Goal: Check status

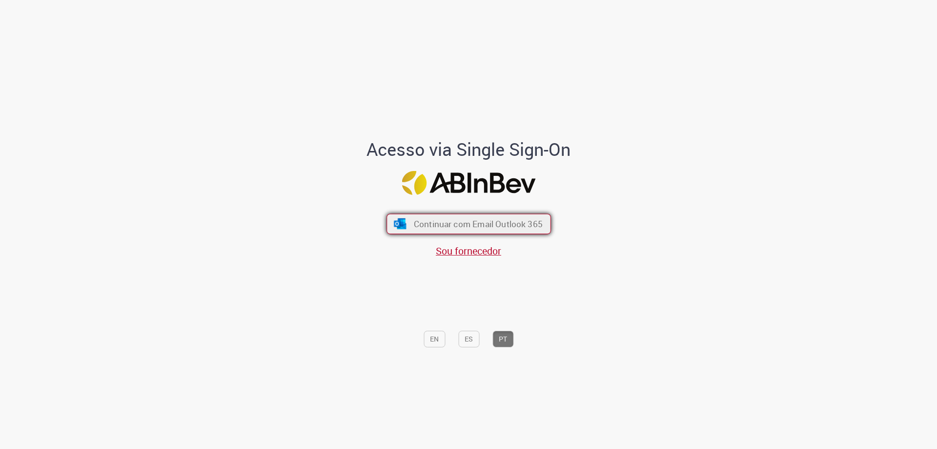
click at [458, 228] on span "Continuar com Email Outlook 365" at bounding box center [477, 223] width 129 height 11
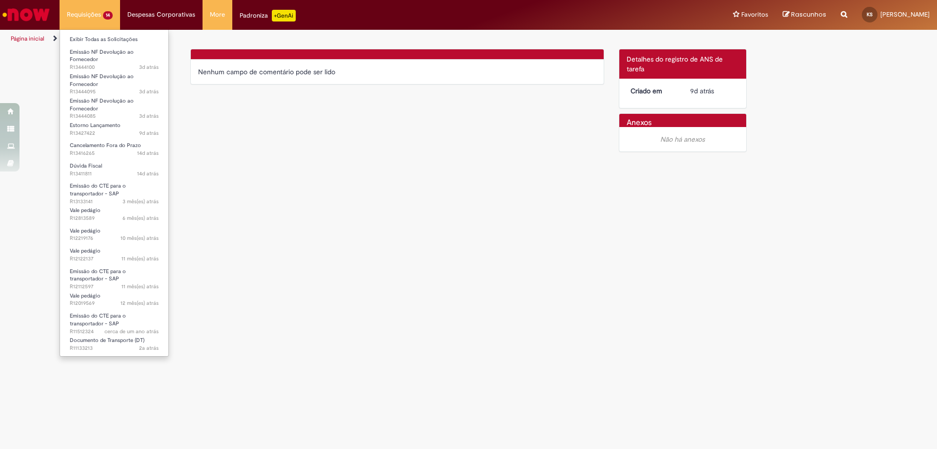
click at [85, 15] on li "Requisições 14 Exibir Todas as Solicitações Emissão NF Devolução ao Fornecedor …" at bounding box center [90, 14] width 61 height 29
click at [107, 130] on span "9d atrás 9 dias atrás R13427422" at bounding box center [114, 133] width 89 height 8
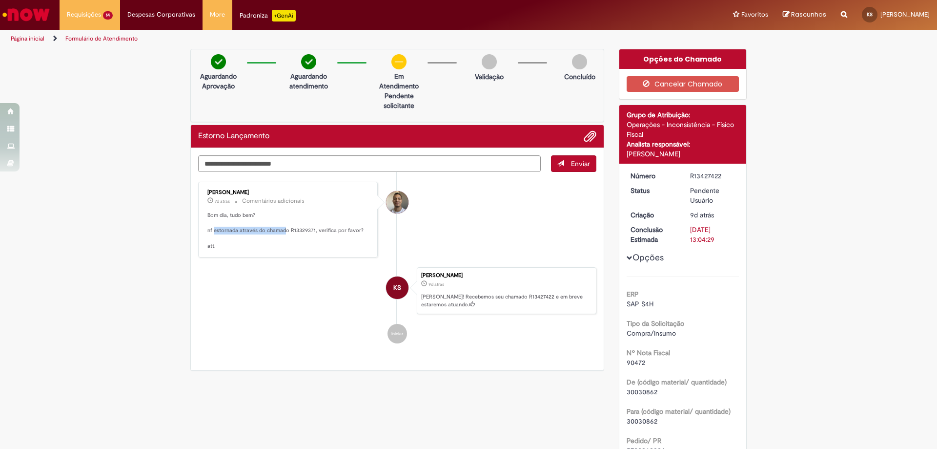
drag, startPoint x: 211, startPoint y: 229, endPoint x: 282, endPoint y: 228, distance: 70.3
click at [282, 228] on p "Bom dia, tudo bem? nf estornada através do chamado R13329371, verifica por favo…" at bounding box center [288, 230] width 163 height 39
drag, startPoint x: 291, startPoint y: 227, endPoint x: 353, endPoint y: 226, distance: 62.0
click at [353, 226] on p "Bom dia, tudo bem? nf estornada através do chamado R13329371, verifica por favo…" at bounding box center [288, 230] width 163 height 39
drag, startPoint x: 342, startPoint y: 228, endPoint x: 366, endPoint y: 228, distance: 23.9
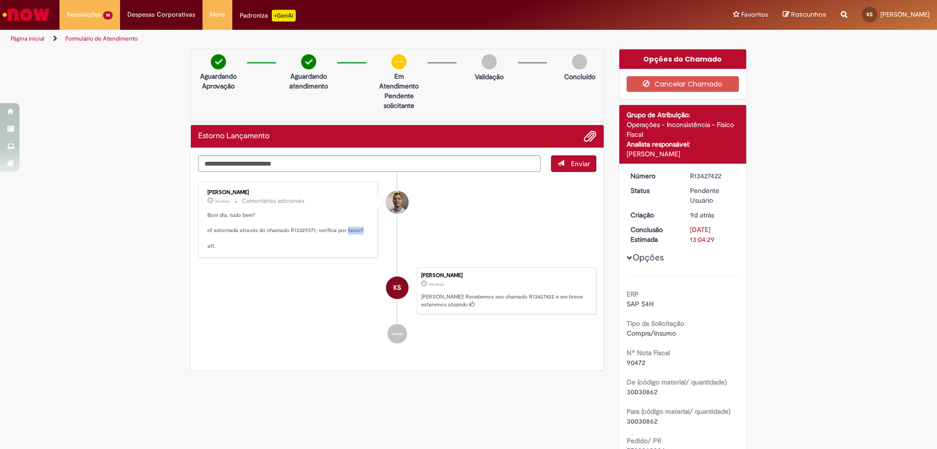
click at [366, 228] on p "Bom dia, tudo bem? nf estornada através do chamado R13329371, verifica por favo…" at bounding box center [288, 230] width 163 height 39
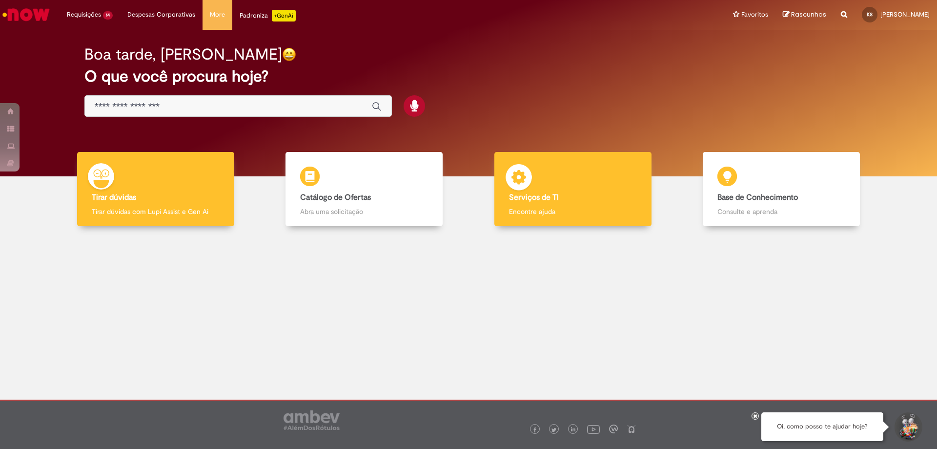
click at [617, 218] on div "Serviços de TI Serviços de TI Encontre ajuda" at bounding box center [572, 189] width 157 height 75
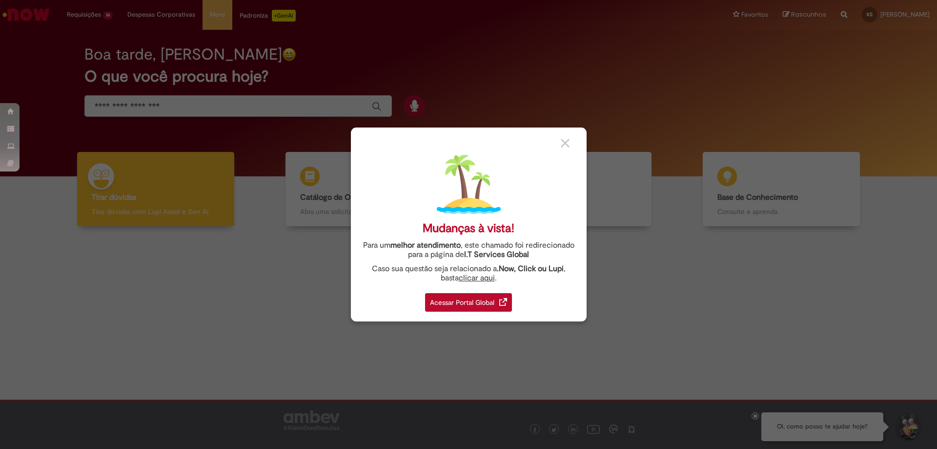
click at [494, 307] on div "Acessar Portal Global" at bounding box center [468, 302] width 87 height 19
